Goal: Transaction & Acquisition: Obtain resource

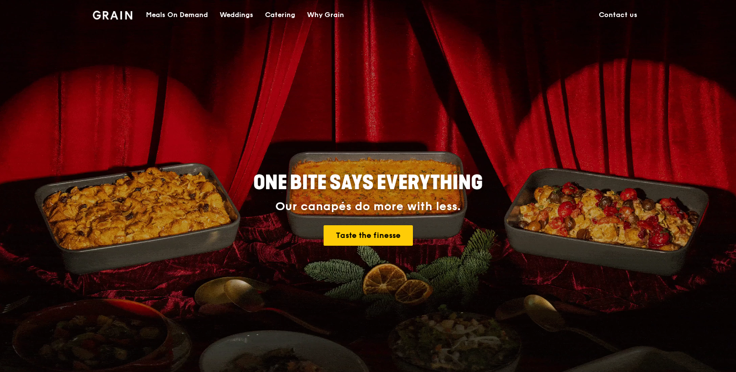
click at [272, 12] on div "Catering" at bounding box center [280, 14] width 30 height 29
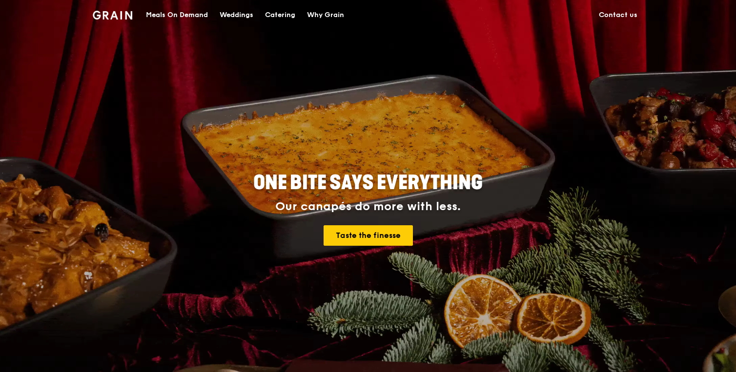
click at [272, 10] on div "Catering" at bounding box center [280, 14] width 30 height 29
click at [385, 239] on link "Taste the finesse" at bounding box center [367, 235] width 89 height 20
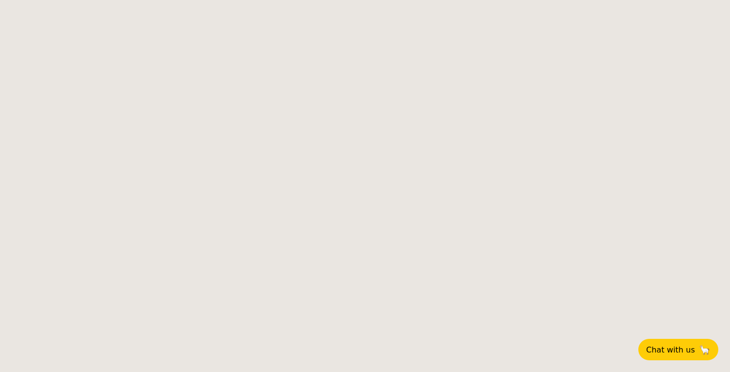
select select
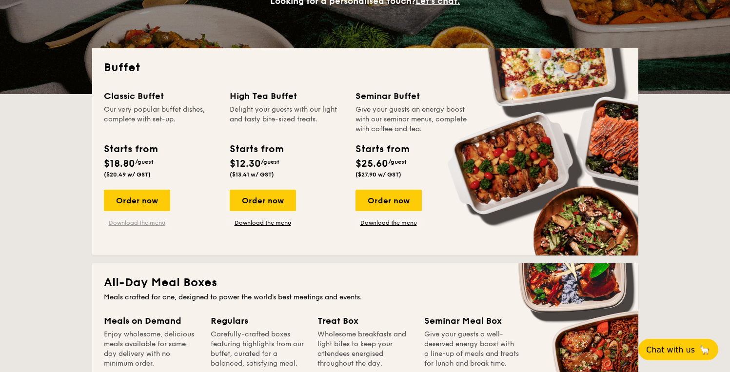
scroll to position [182, 0]
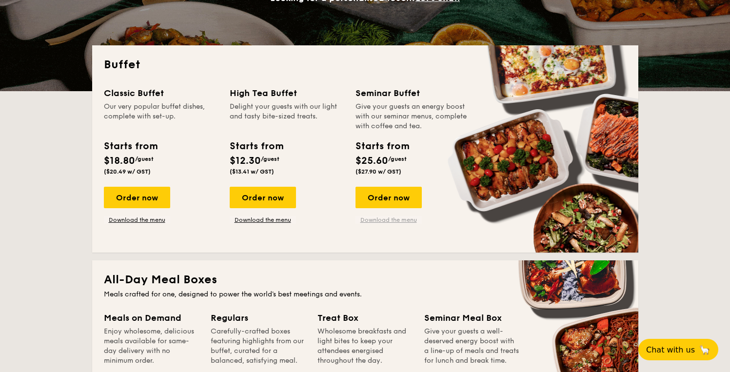
click at [383, 219] on link "Download the menu" at bounding box center [389, 220] width 66 height 8
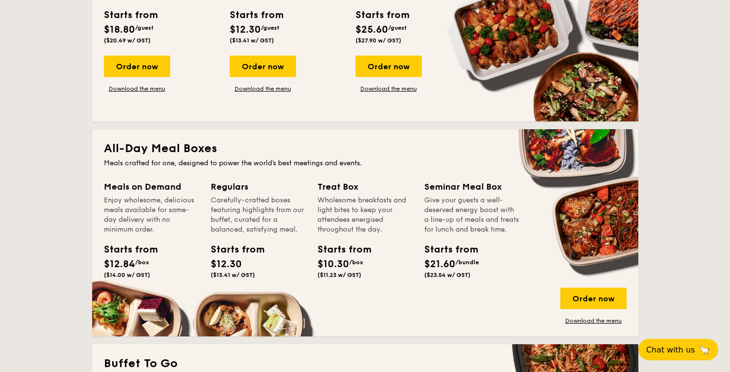
scroll to position [317, 0]
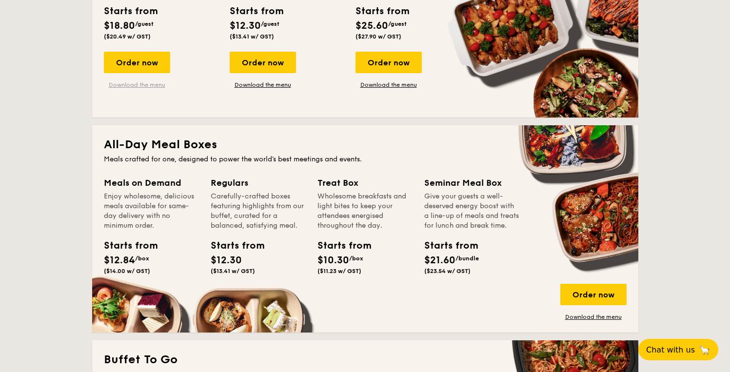
click at [144, 87] on link "Download the menu" at bounding box center [137, 85] width 66 height 8
click at [276, 86] on link "Download the menu" at bounding box center [263, 85] width 66 height 8
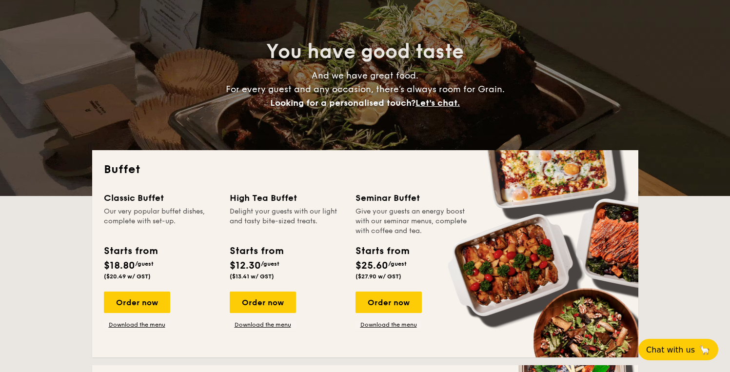
scroll to position [80, 0]
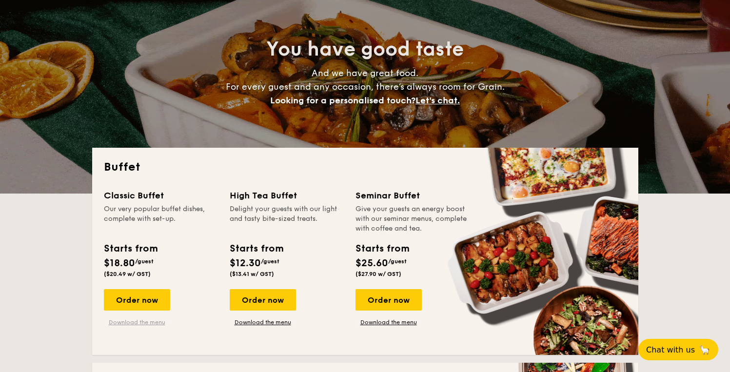
click at [127, 320] on link "Download the menu" at bounding box center [137, 323] width 66 height 8
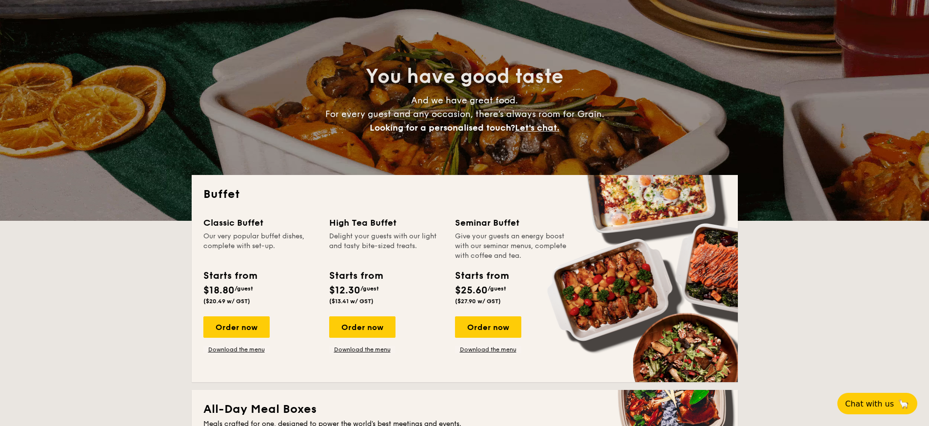
scroll to position [60, 0]
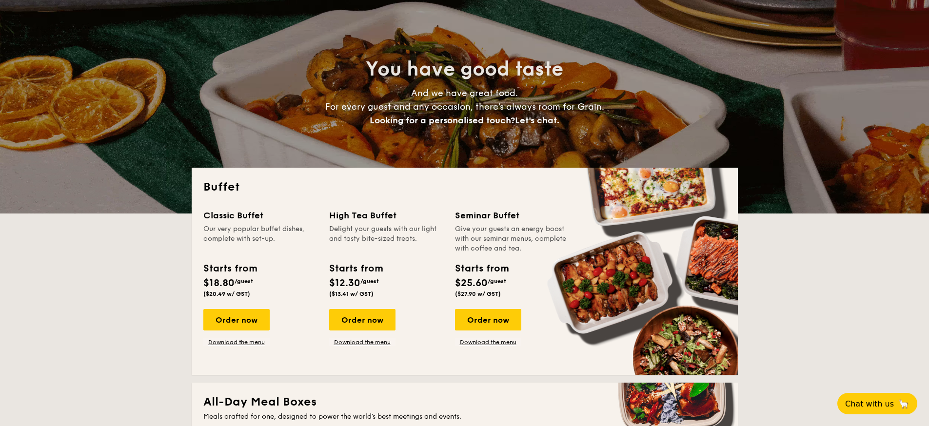
click at [230, 347] on div "Classic Buffet Our very popular buffet dishes, complete with set-up. Starts fro…" at bounding box center [464, 286] width 523 height 155
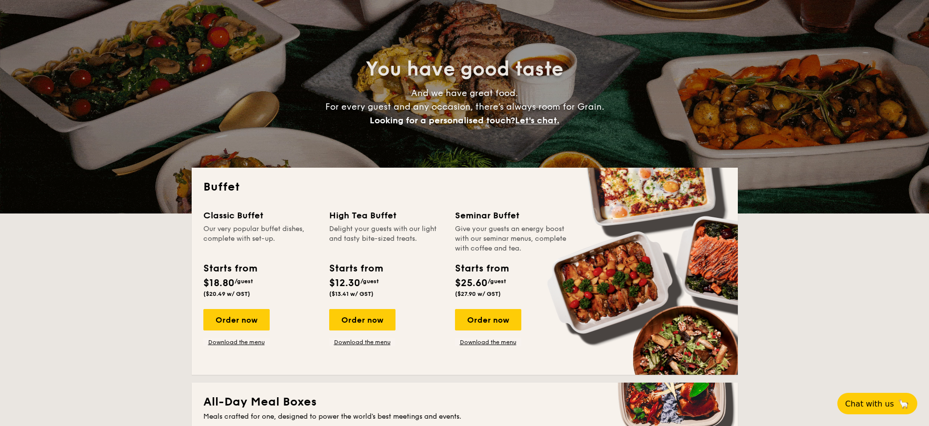
click at [230, 347] on div "Classic Buffet Our very popular buffet dishes, complete with set-up. Starts fro…" at bounding box center [464, 286] width 523 height 155
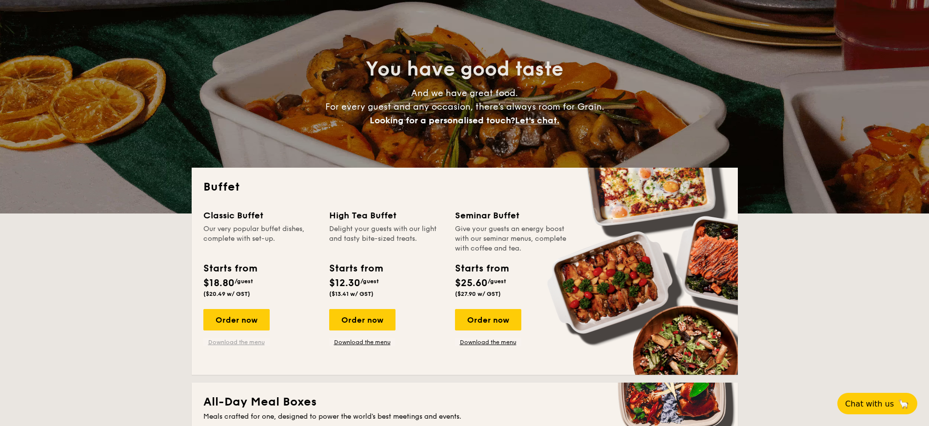
click at [227, 341] on link "Download the menu" at bounding box center [236, 343] width 66 height 8
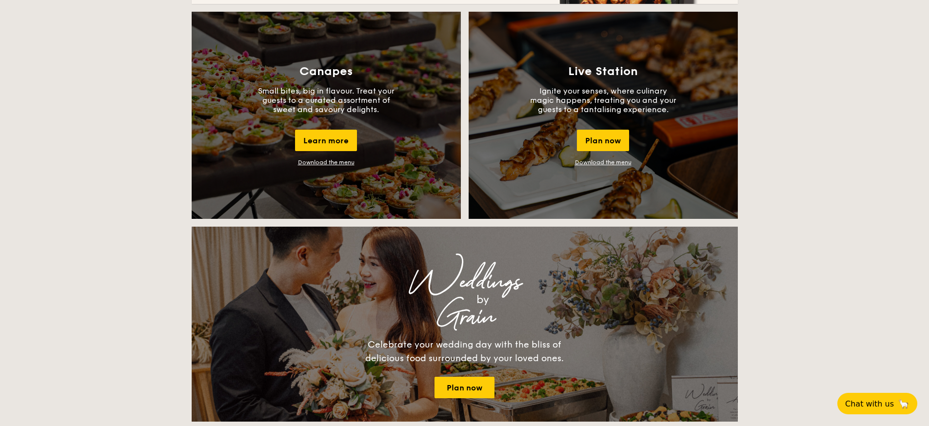
scroll to position [867, 0]
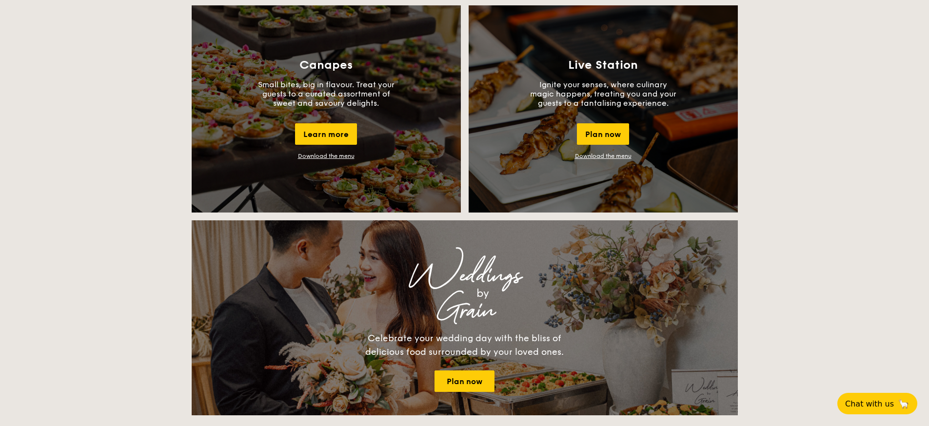
click at [323, 157] on link "Download the menu" at bounding box center [326, 156] width 57 height 7
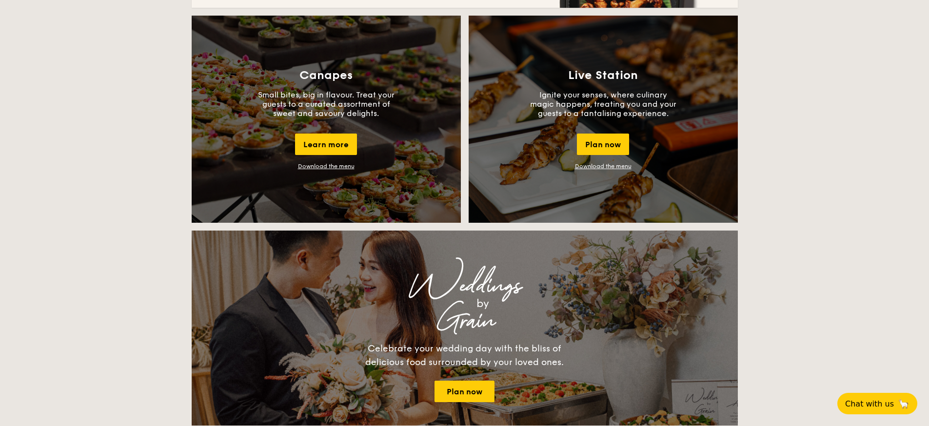
scroll to position [839, 0]
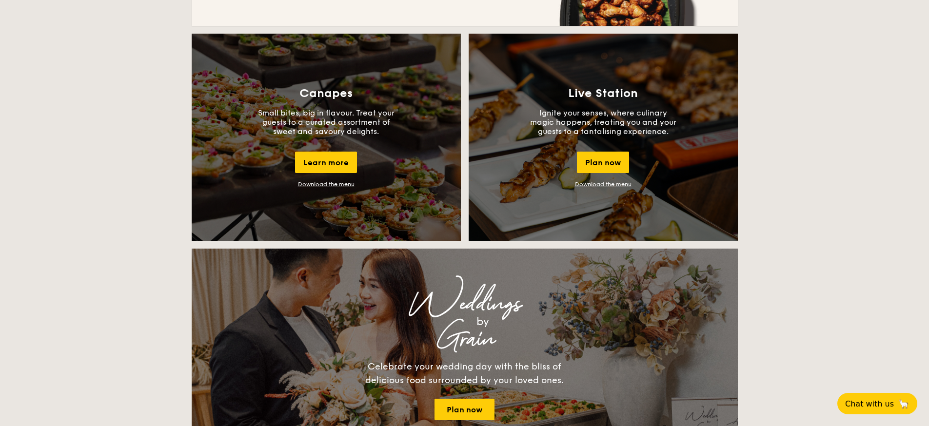
click at [604, 186] on link "Download the menu" at bounding box center [603, 184] width 57 height 7
